Goal: Use online tool/utility

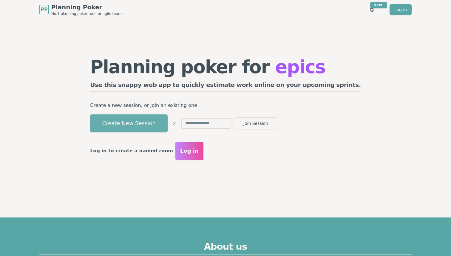
click at [164, 126] on button "Create New Session" at bounding box center [129, 123] width 78 height 18
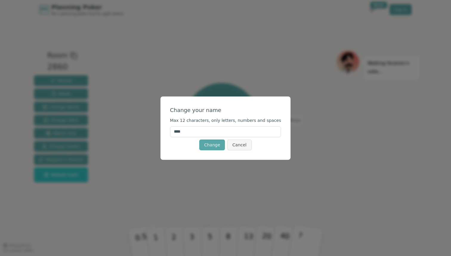
click at [207, 132] on input "****" at bounding box center [225, 131] width 111 height 11
type input "*"
type input "****"
click at [215, 146] on button "Change" at bounding box center [212, 144] width 26 height 11
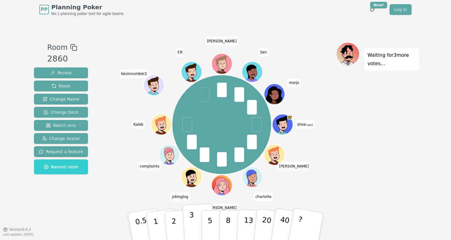
click at [192, 220] on p "3" at bounding box center [192, 227] width 7 height 33
click at [66, 74] on span "Reveal" at bounding box center [60, 73] width 21 height 6
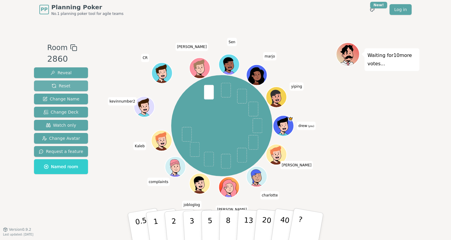
click at [67, 88] on span "Reset" at bounding box center [61, 86] width 19 height 6
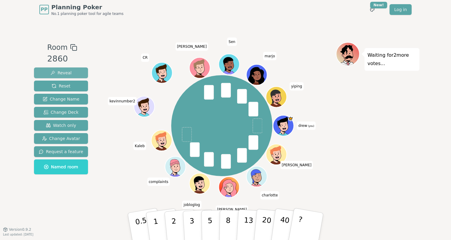
click at [67, 75] on span "Reveal" at bounding box center [60, 73] width 21 height 6
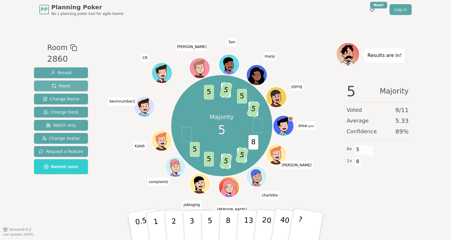
click at [59, 87] on span "Reset" at bounding box center [61, 86] width 19 height 6
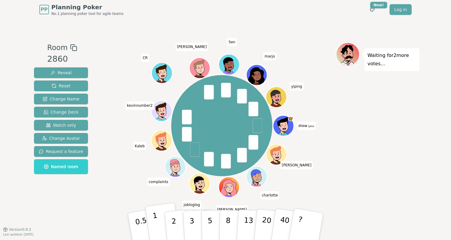
click at [156, 222] on p "1" at bounding box center [156, 227] width 9 height 33
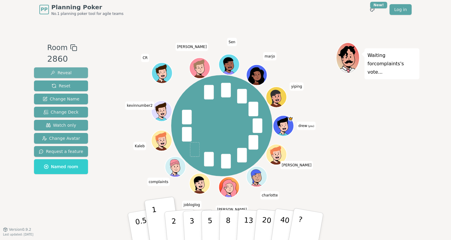
click at [68, 73] on span "Reveal" at bounding box center [60, 73] width 21 height 6
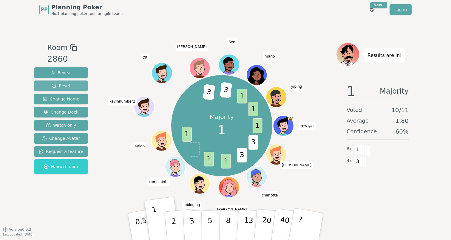
click at [63, 87] on span "Reset" at bounding box center [61, 86] width 19 height 6
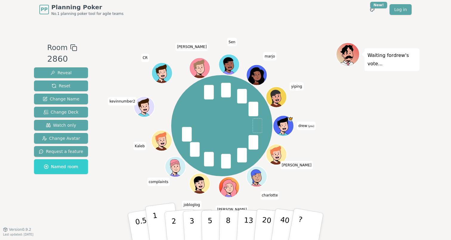
click at [153, 224] on button "1" at bounding box center [163, 227] width 36 height 48
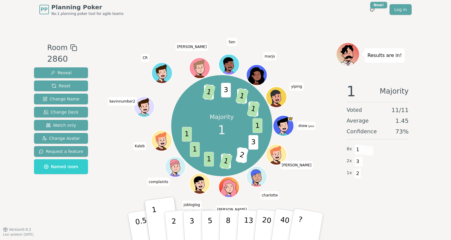
click at [56, 80] on div "Reveal Reset Change Name Change Deck Watch only Change Avatar Request a feature…" at bounding box center [61, 120] width 54 height 107
click at [56, 85] on span "Reset" at bounding box center [61, 86] width 19 height 6
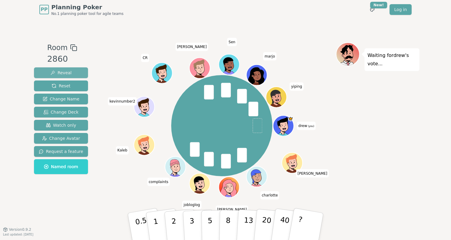
click at [71, 73] on button "Reveal" at bounding box center [61, 72] width 54 height 11
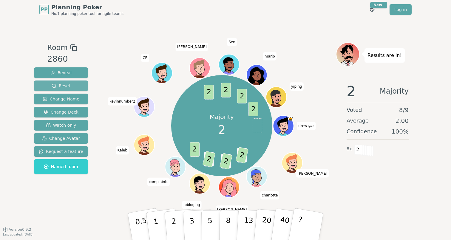
click at [62, 87] on span "Reset" at bounding box center [61, 86] width 19 height 6
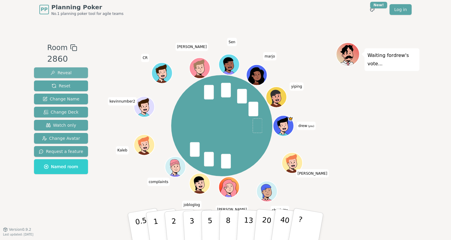
click at [65, 74] on span "Reveal" at bounding box center [60, 73] width 21 height 6
